Goal: Task Accomplishment & Management: Manage account settings

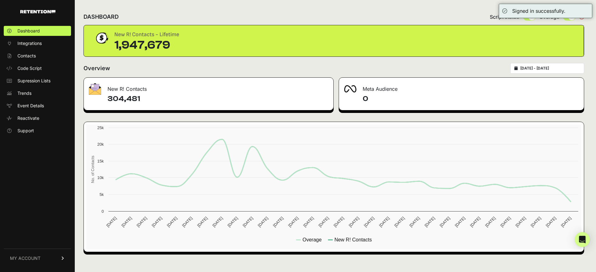
click at [559, 72] on div "2025-07-15 - 2025-08-14" at bounding box center [548, 68] width 74 height 11
type input "2025-07-15"
type input "2025-08-14"
click at [557, 70] on input "2025-07-15 - 2025-08-14" at bounding box center [551, 68] width 60 height 5
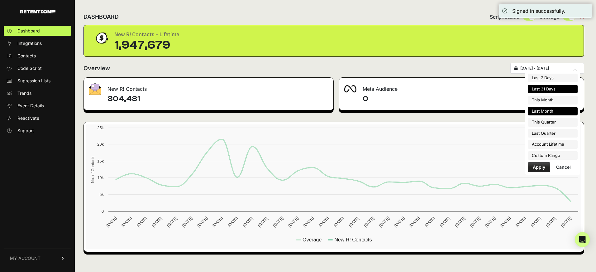
type input "2025-08-01"
type input "2025-08-31"
type input "2025-07-15"
type input "2025-08-14"
type input "2025-07-01"
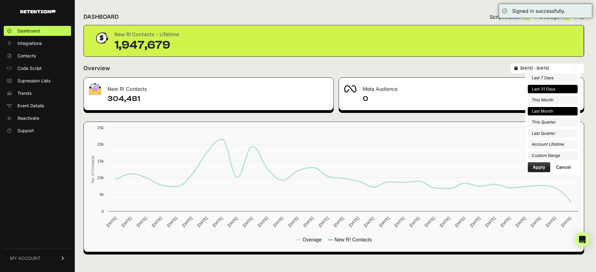
type input "2025-07-31"
type input "2025-07-15"
type input "2025-08-14"
type input "2025-07-01"
type input "2025-09-30"
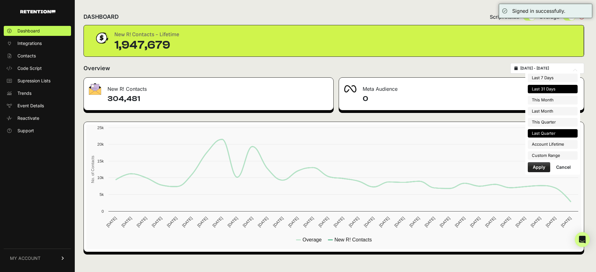
type input "2025-07-15"
type input "2025-08-14"
type input "2025-04-01"
type input "2025-06-30"
type input "2025-07-15"
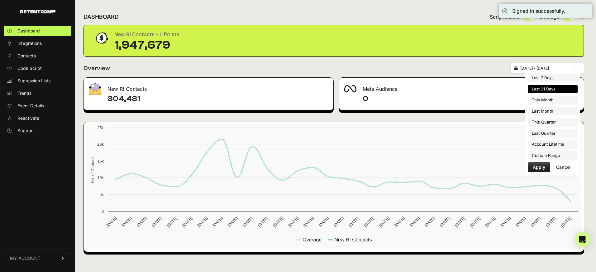
type input "2025-08-14"
click at [555, 155] on li "Custom Range" at bounding box center [553, 155] width 50 height 9
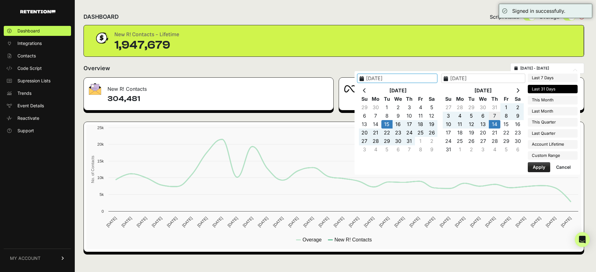
type input "2025-08-07"
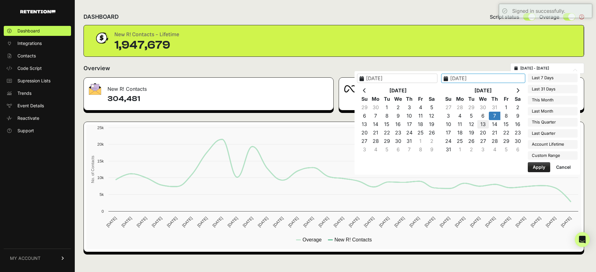
type input "2025-08-13"
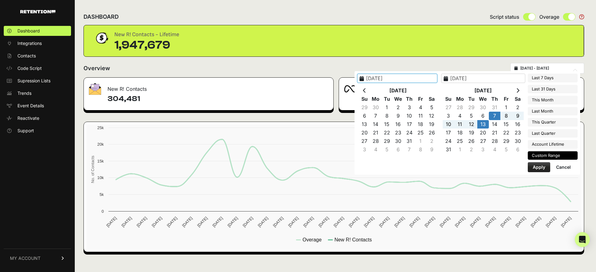
type input "2025-08-07"
click at [532, 165] on button "Apply" at bounding box center [539, 167] width 22 height 10
type input "[DATE] - [DATE]"
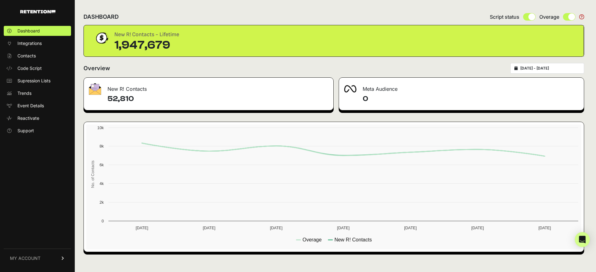
click at [46, 255] on link "MY ACCOUNT" at bounding box center [37, 257] width 67 height 19
click at [46, 258] on link "Sign Out" at bounding box center [37, 263] width 67 height 10
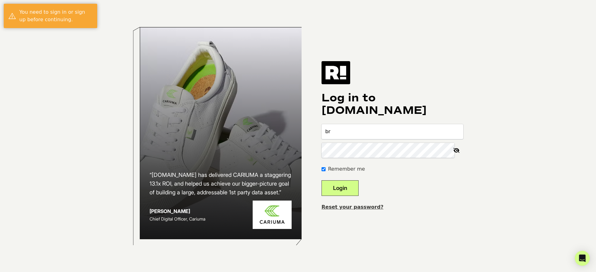
type input "[PERSON_NAME][EMAIL_ADDRESS][DOMAIN_NAME]"
click at [322, 180] on button "Login" at bounding box center [340, 188] width 37 height 16
